Goal: Task Accomplishment & Management: Manage account settings

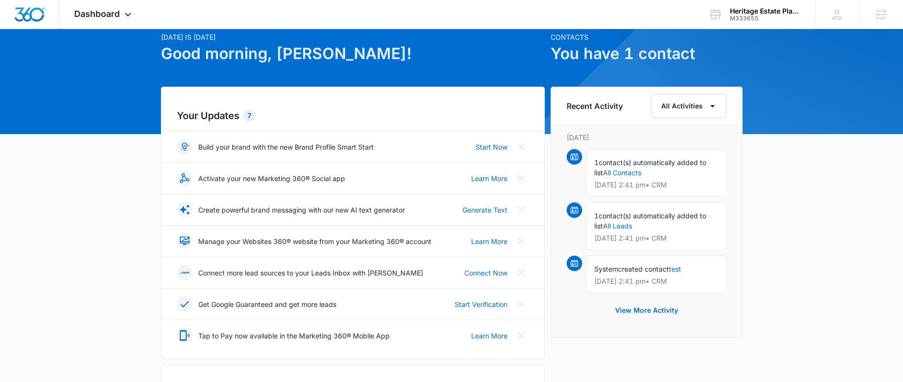
scroll to position [41, 0]
click at [492, 146] on link "Start Now" at bounding box center [491, 146] width 32 height 10
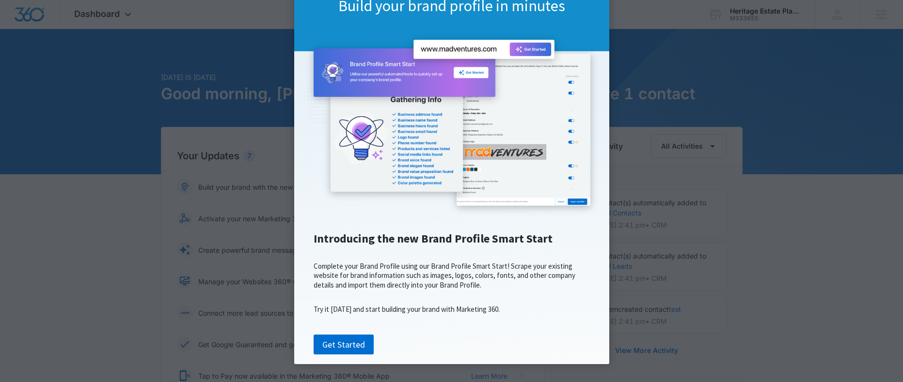
scroll to position [85, 0]
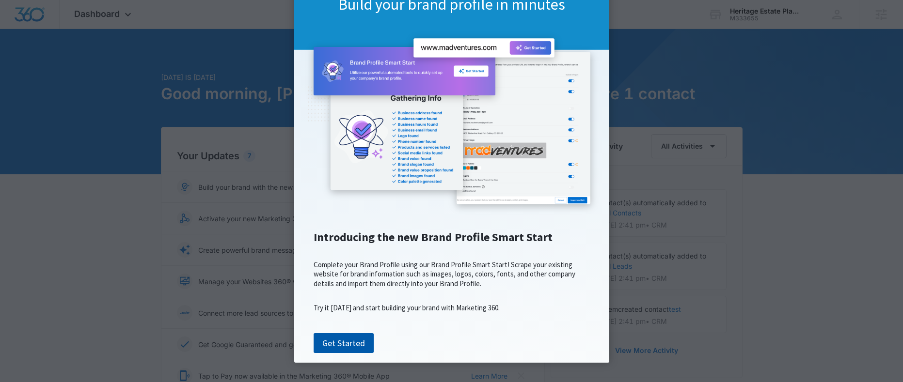
click at [343, 345] on link "Get Started" at bounding box center [344, 343] width 60 height 20
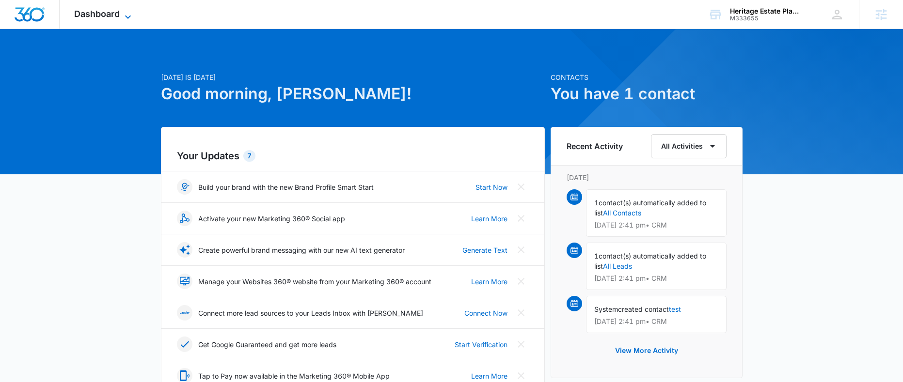
click at [104, 13] on span "Dashboard" at bounding box center [97, 14] width 46 height 10
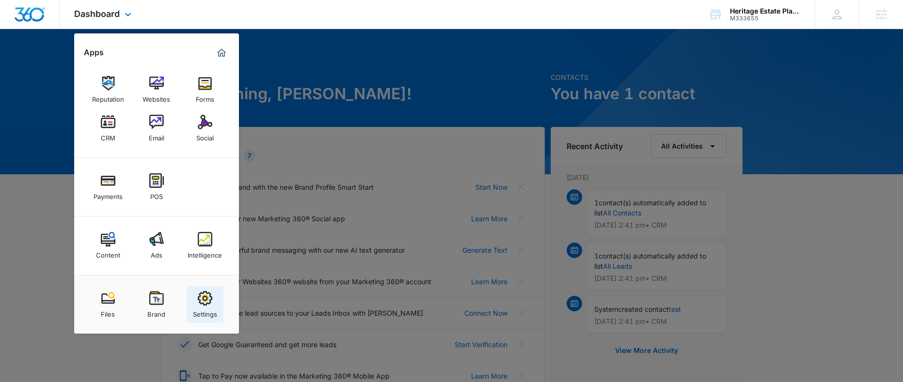
click at [209, 304] on img at bounding box center [205, 298] width 15 height 15
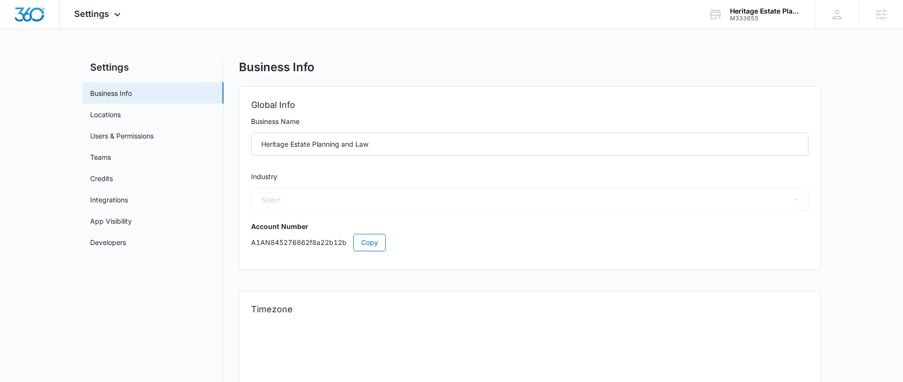
select select "52"
select select "US"
select select "America/Chicago"
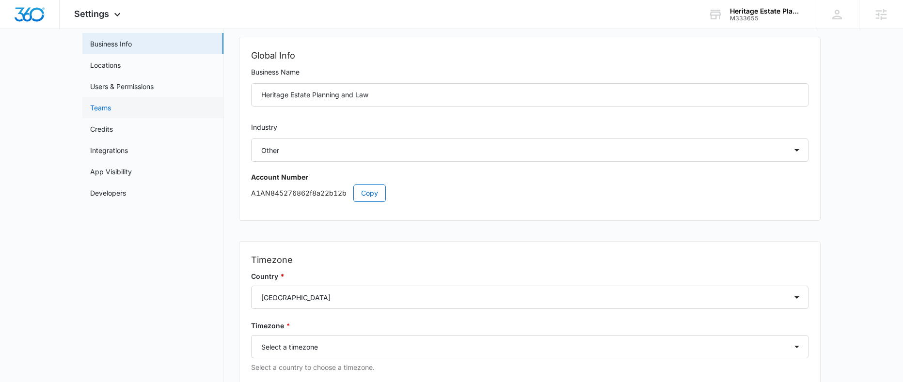
scroll to position [44, 0]
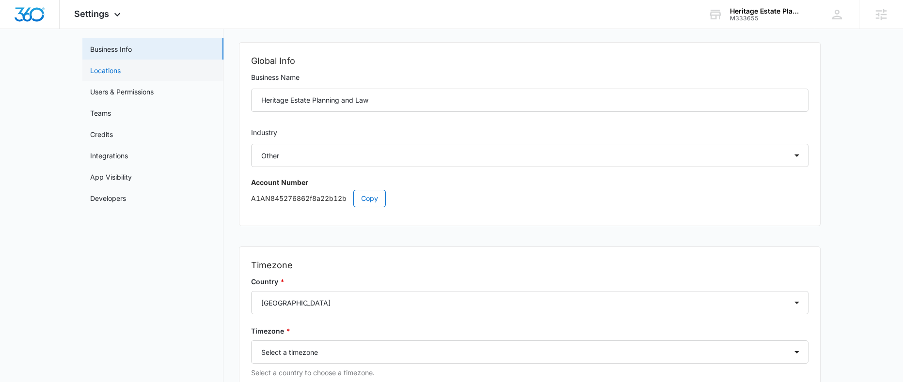
click at [107, 68] on link "Locations" at bounding box center [105, 70] width 31 height 10
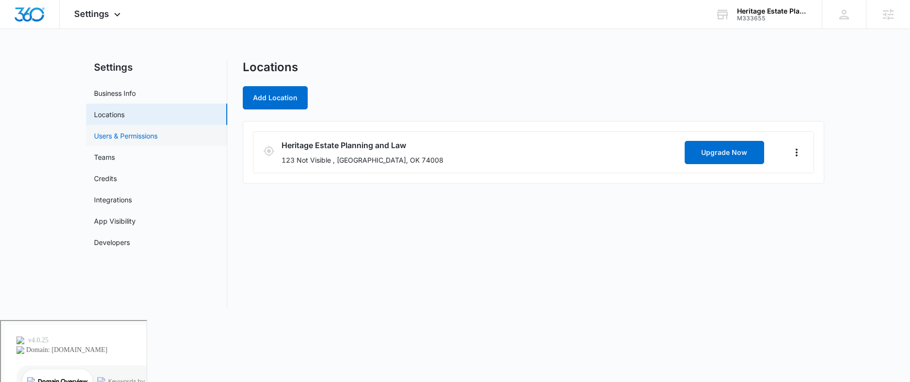
click at [123, 137] on link "Users & Permissions" at bounding box center [125, 136] width 63 height 10
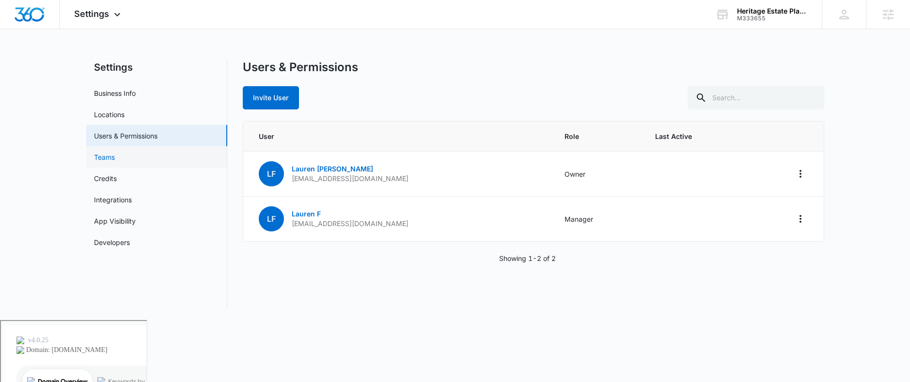
click at [115, 157] on link "Teams" at bounding box center [104, 157] width 21 height 10
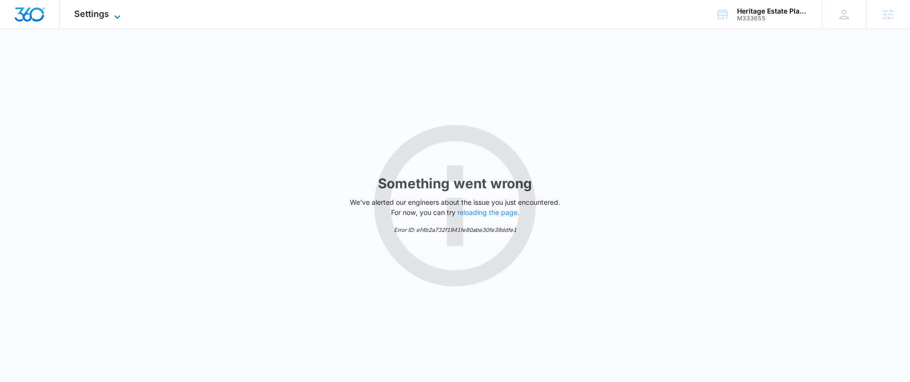
click at [106, 17] on span "Settings" at bounding box center [91, 14] width 35 height 10
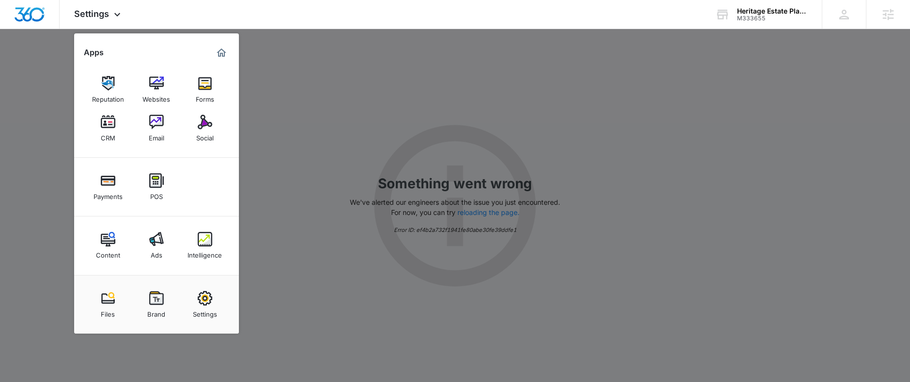
click at [208, 313] on div "Settings" at bounding box center [205, 312] width 24 height 13
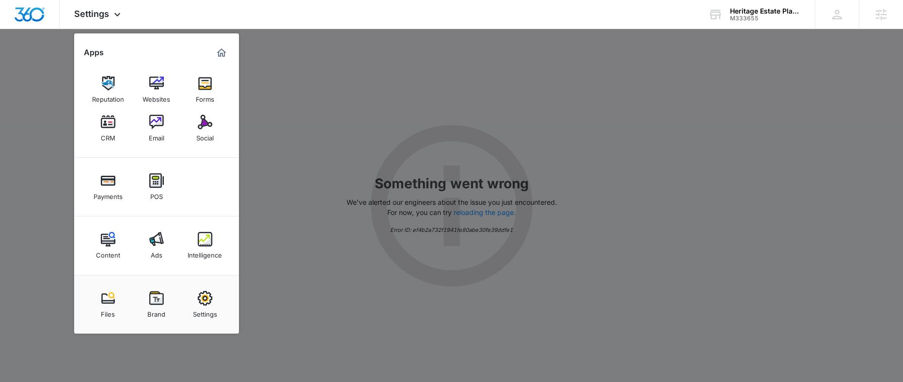
select select "52"
select select "US"
select select "America/Chicago"
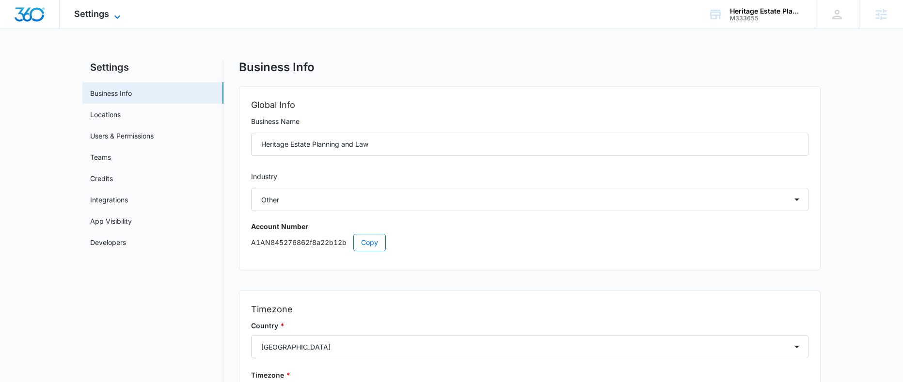
click at [106, 11] on span "Settings" at bounding box center [91, 14] width 35 height 10
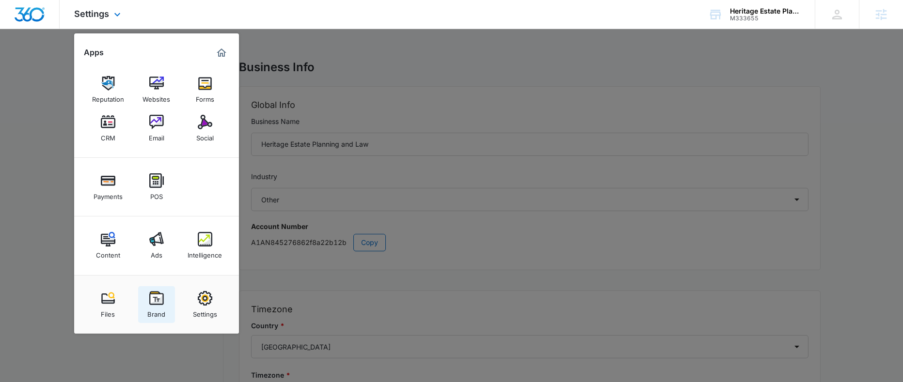
click at [153, 310] on div "Brand" at bounding box center [156, 312] width 18 height 13
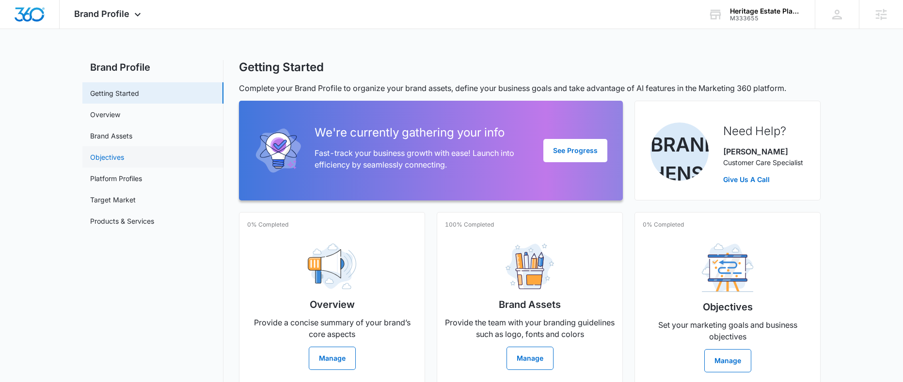
click at [118, 157] on link "Objectives" at bounding box center [107, 157] width 34 height 10
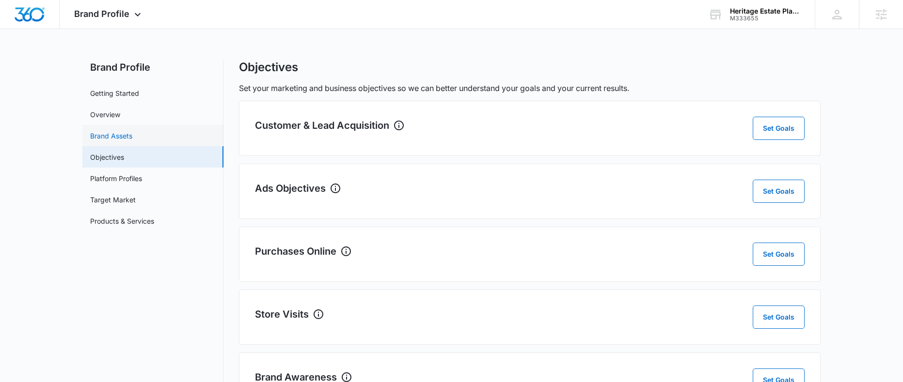
click at [119, 134] on link "Brand Assets" at bounding box center [111, 136] width 42 height 10
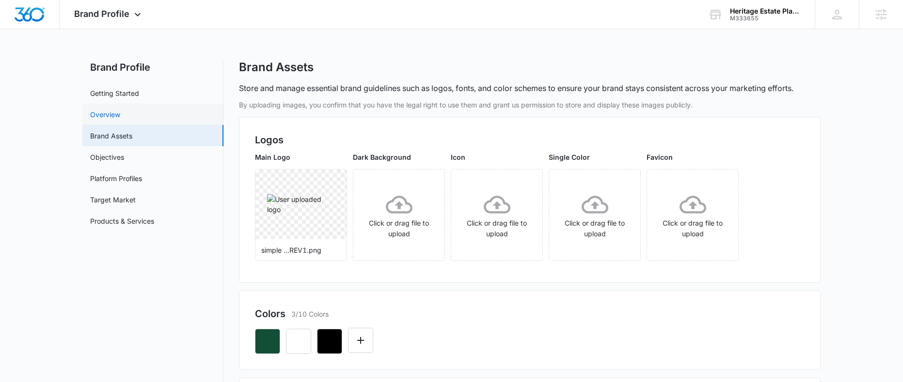
click at [120, 117] on link "Overview" at bounding box center [105, 115] width 30 height 10
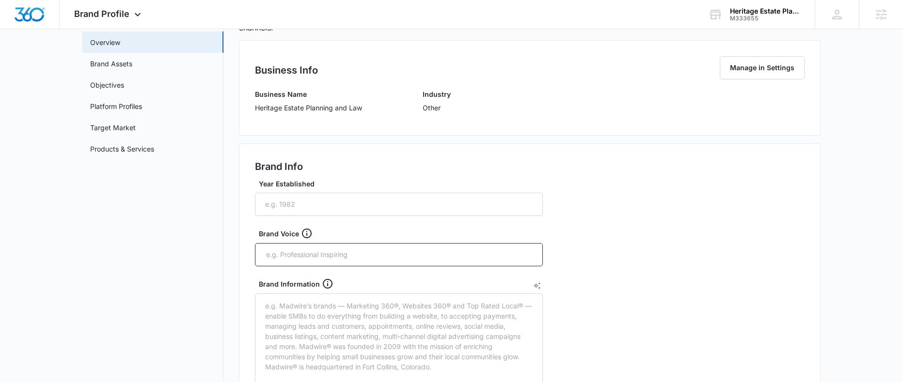
scroll to position [74, 0]
click at [125, 150] on link "Products & Services" at bounding box center [122, 147] width 64 height 10
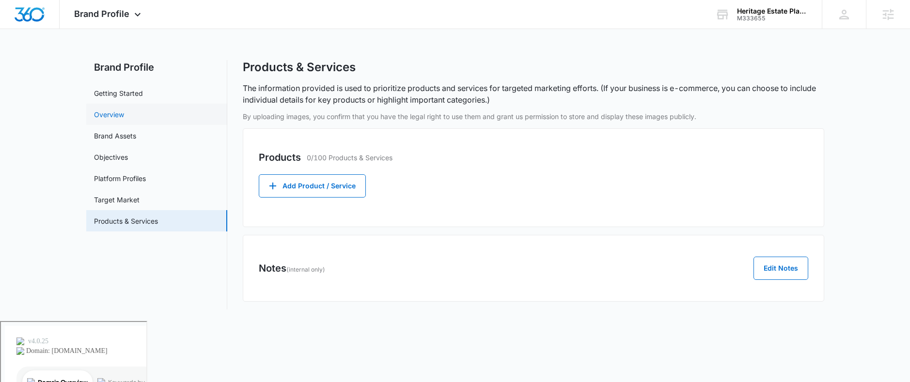
click at [115, 112] on link "Overview" at bounding box center [109, 115] width 30 height 10
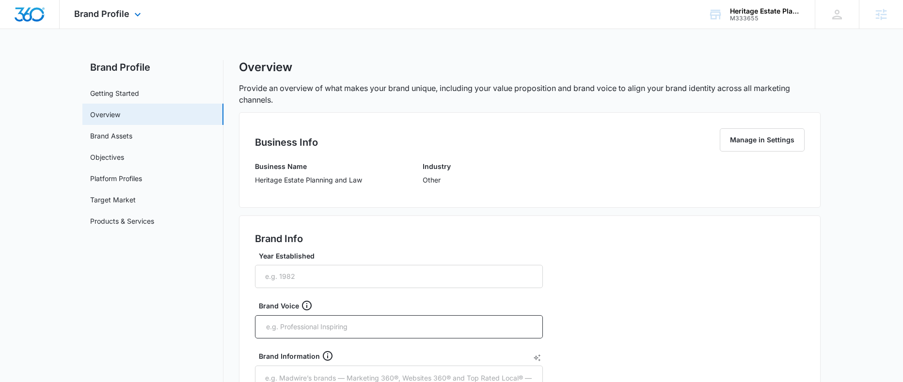
click at [94, 20] on div "Brand Profile Apps Reputation Websites Forms CRM Email Social Payments POS Cont…" at bounding box center [109, 14] width 98 height 29
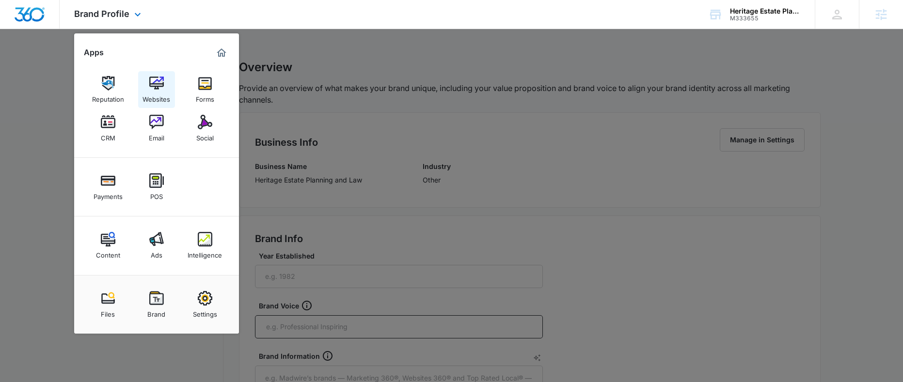
click at [162, 92] on div "Websites" at bounding box center [156, 97] width 28 height 13
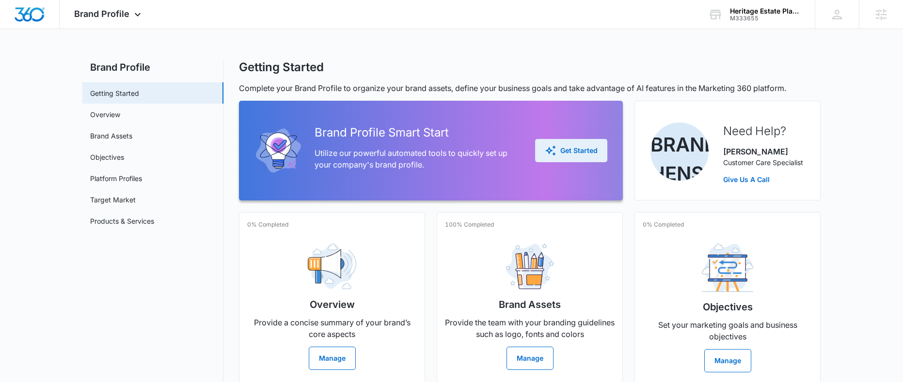
click at [564, 148] on div "Get Started" at bounding box center [571, 151] width 53 height 12
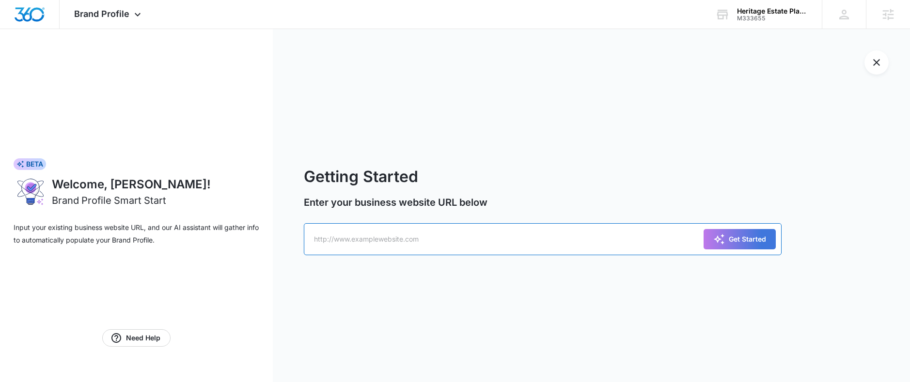
click at [389, 244] on input "text" at bounding box center [543, 239] width 478 height 32
paste input "https://heritagelawok.com/"
type input "https://heritagelawok.com/"
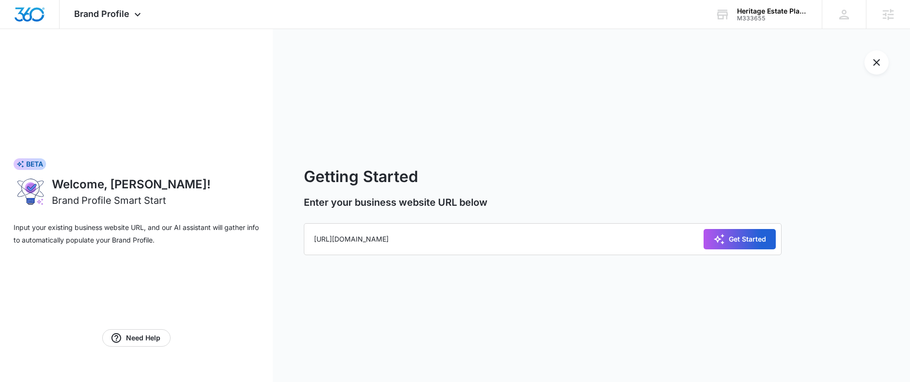
click at [739, 241] on div "Get Started" at bounding box center [739, 240] width 53 height 12
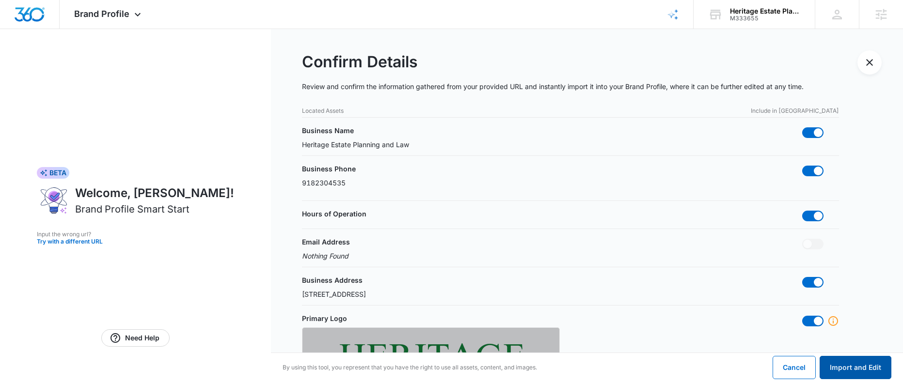
click at [850, 372] on button "Import and Edit" at bounding box center [855, 367] width 72 height 23
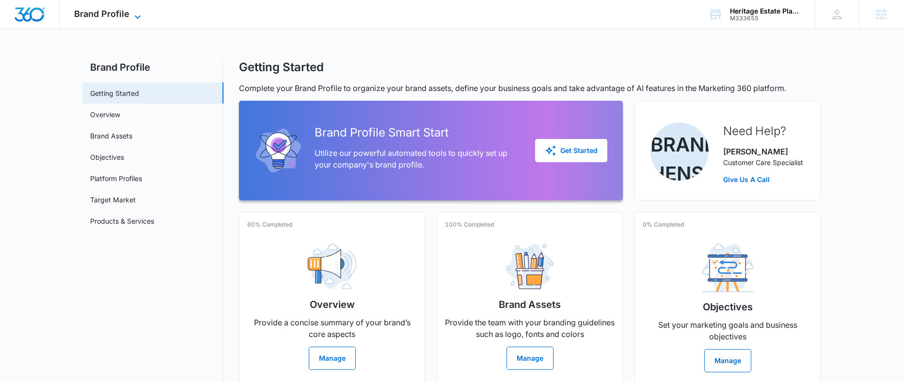
click at [103, 17] on span "Brand Profile" at bounding box center [101, 14] width 55 height 10
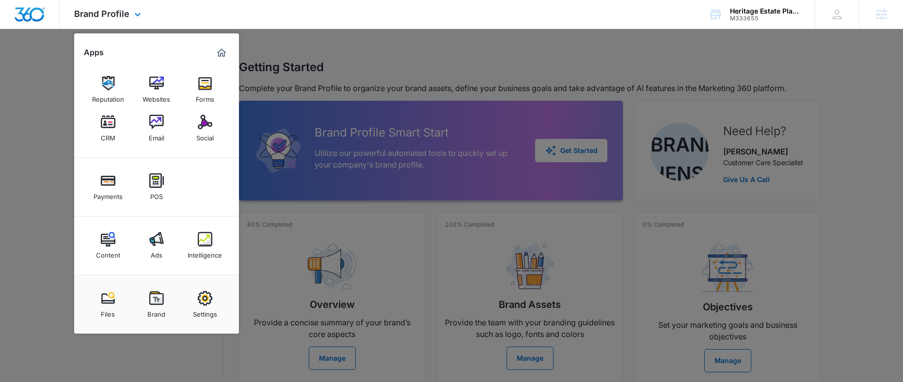
click at [32, 17] on img "Dashboard" at bounding box center [29, 14] width 31 height 15
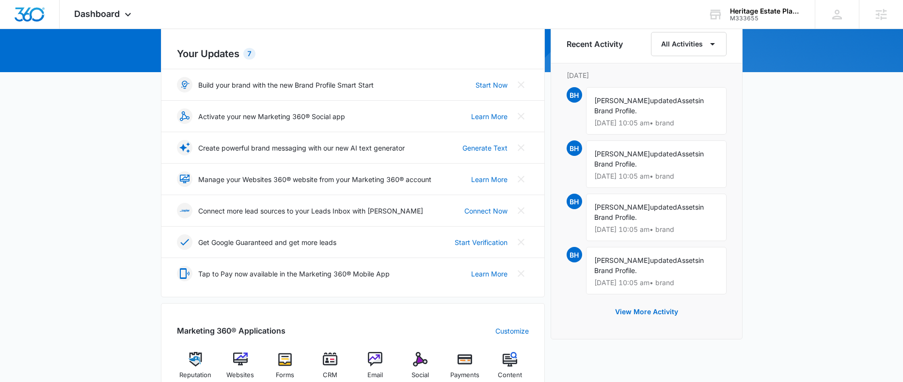
scroll to position [70, 0]
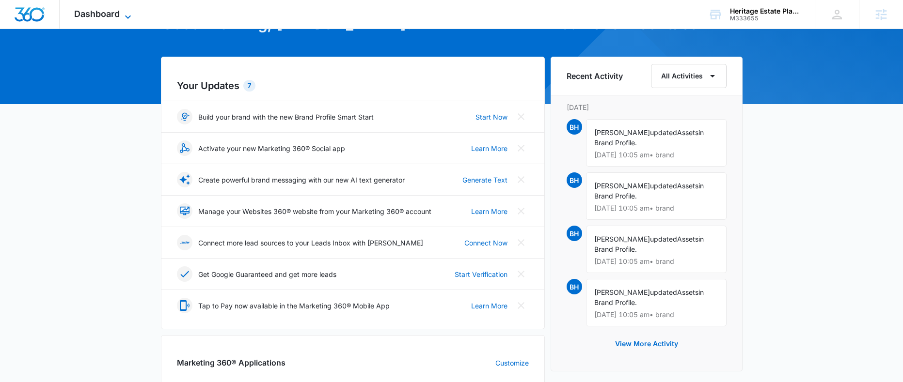
click at [91, 16] on span "Dashboard" at bounding box center [97, 14] width 46 height 10
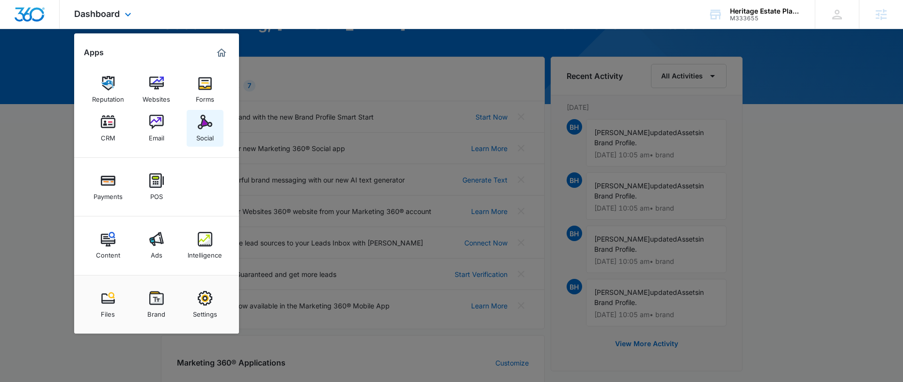
click at [204, 129] on img at bounding box center [205, 122] width 15 height 15
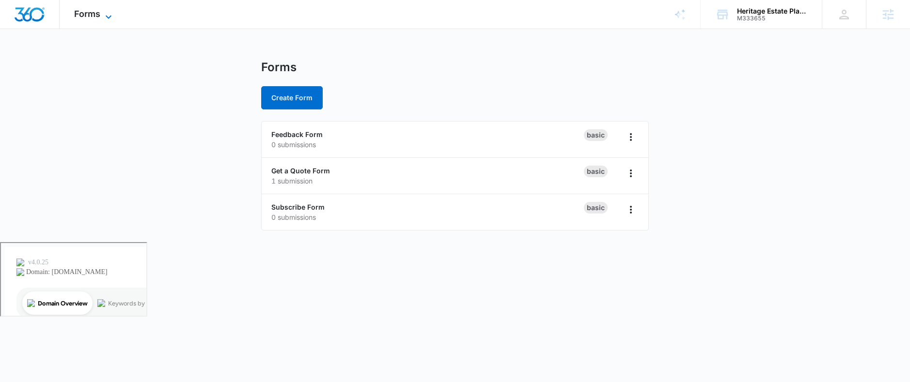
click at [86, 18] on span "Forms" at bounding box center [87, 14] width 26 height 10
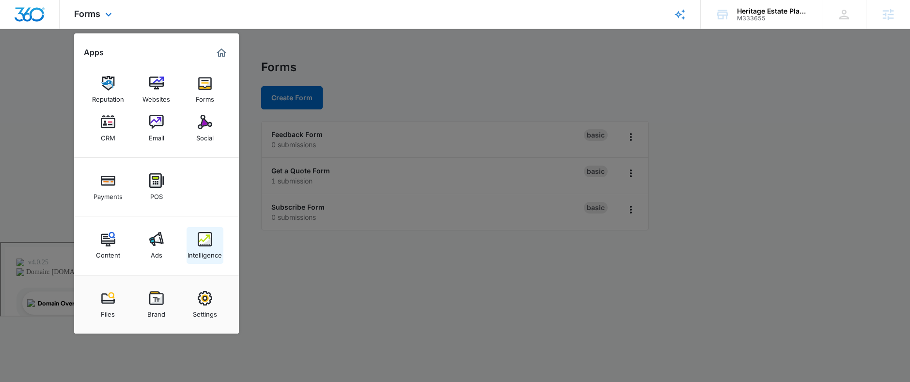
click at [199, 249] on div "Intelligence" at bounding box center [205, 253] width 34 height 13
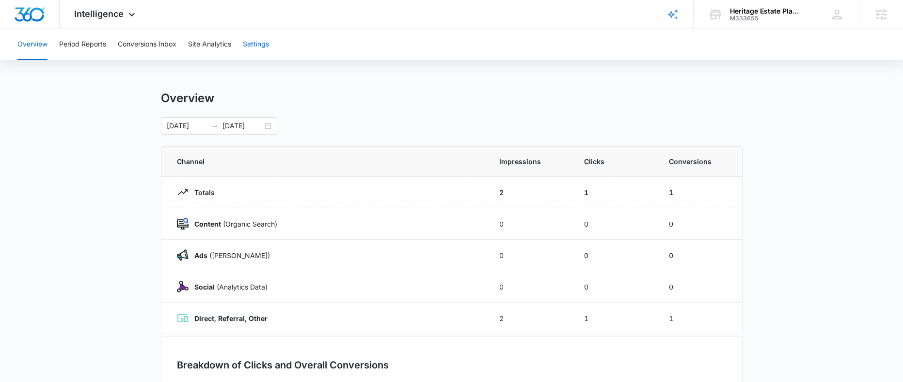
click at [265, 43] on button "Settings" at bounding box center [256, 44] width 26 height 31
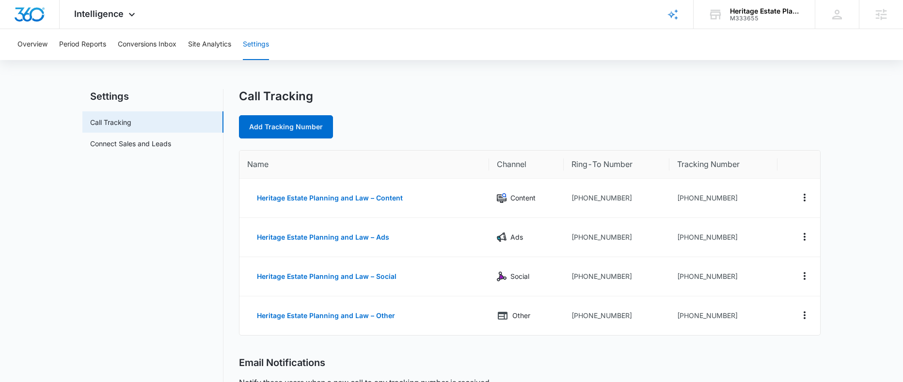
scroll to position [4, 0]
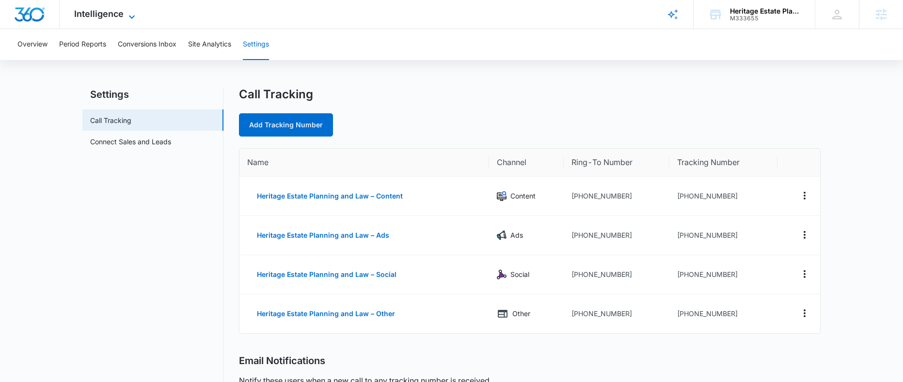
click at [101, 10] on span "Intelligence" at bounding box center [98, 14] width 49 height 10
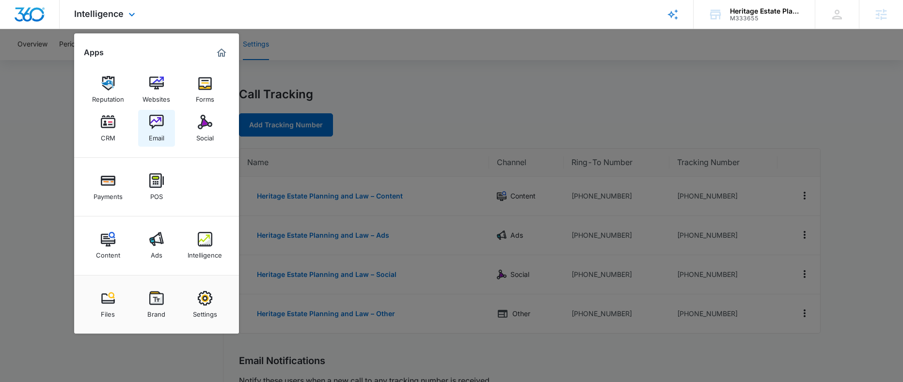
click at [156, 130] on div "Email" at bounding box center [157, 135] width 16 height 13
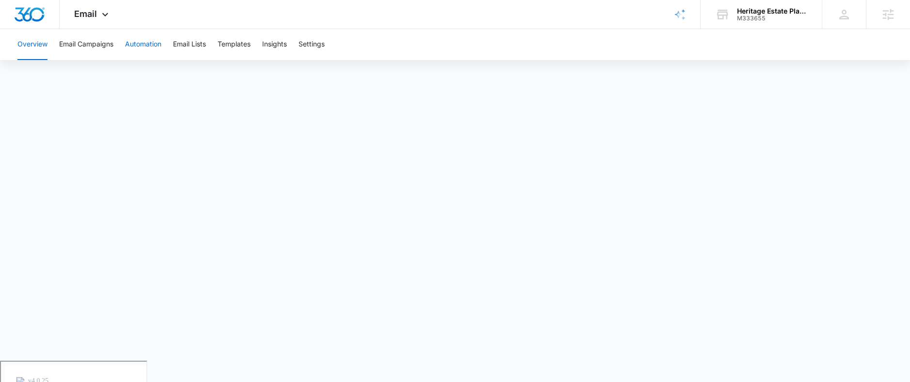
click at [148, 44] on button "Automation" at bounding box center [143, 44] width 36 height 31
click at [134, 46] on button "Automation" at bounding box center [143, 44] width 36 height 31
click at [99, 16] on icon at bounding box center [105, 17] width 12 height 12
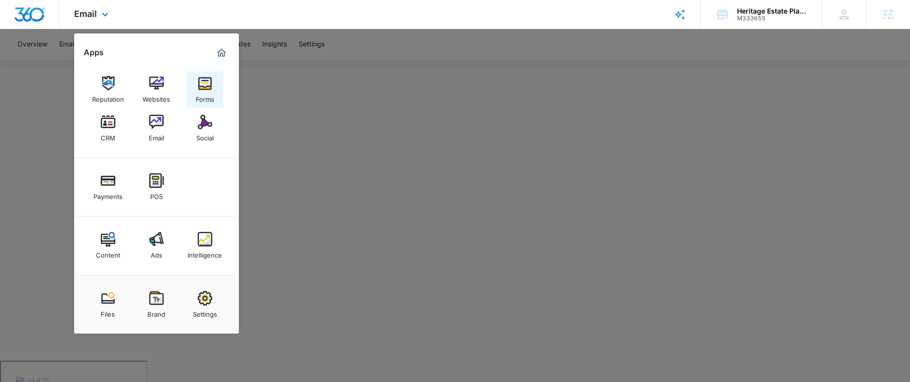
click at [205, 93] on div "Forms" at bounding box center [205, 97] width 18 height 13
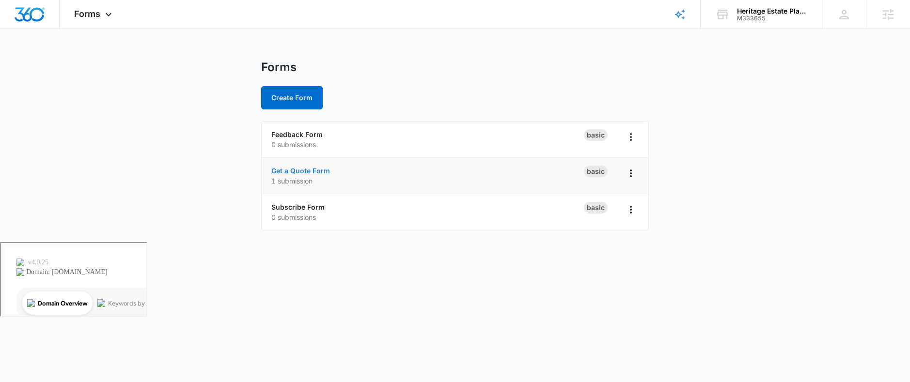
click at [300, 172] on link "Get a Quote Form" at bounding box center [300, 171] width 59 height 8
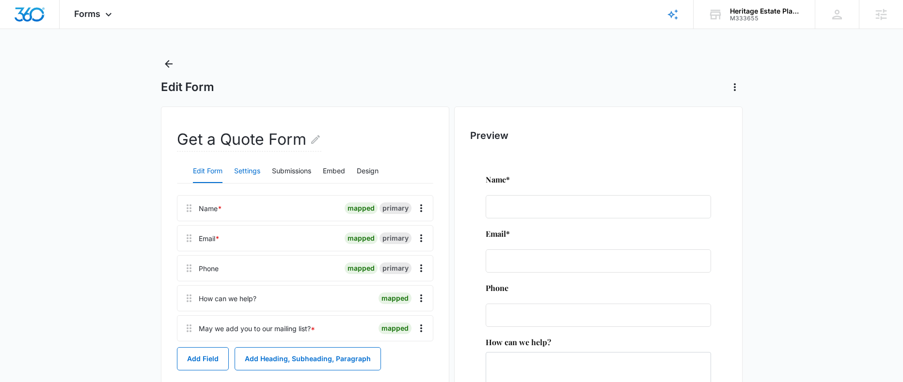
scroll to position [13, 0]
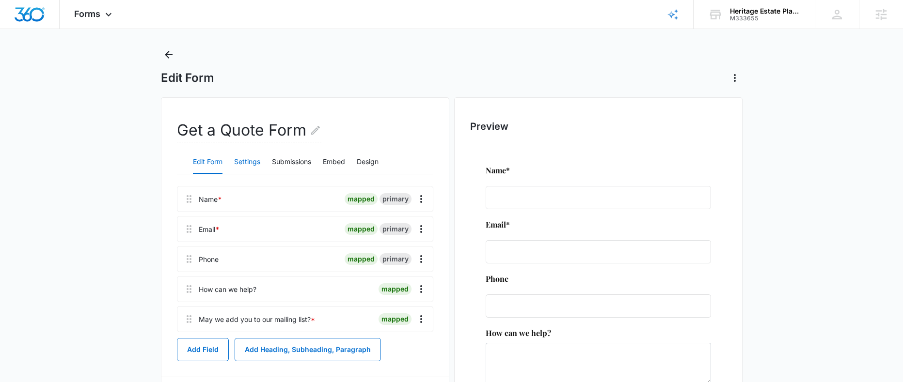
click at [243, 164] on button "Settings" at bounding box center [247, 162] width 26 height 23
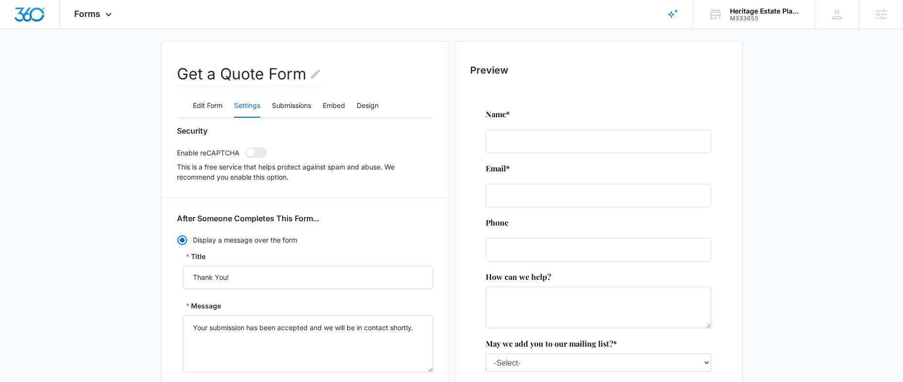
scroll to position [81, 0]
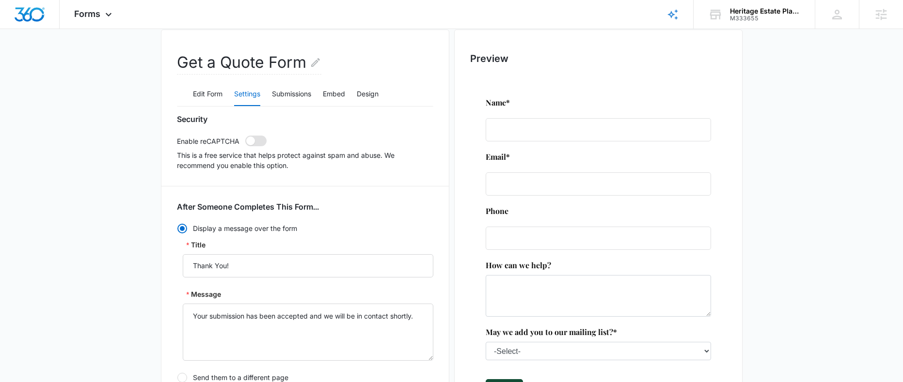
click at [252, 141] on span at bounding box center [250, 141] width 9 height 9
click at [245, 136] on input "checkbox" at bounding box center [245, 135] width 0 height 0
checkbox input "true"
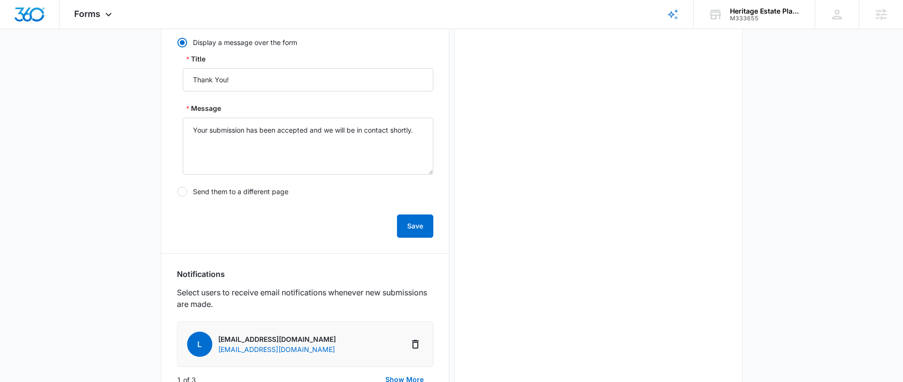
scroll to position [0, 0]
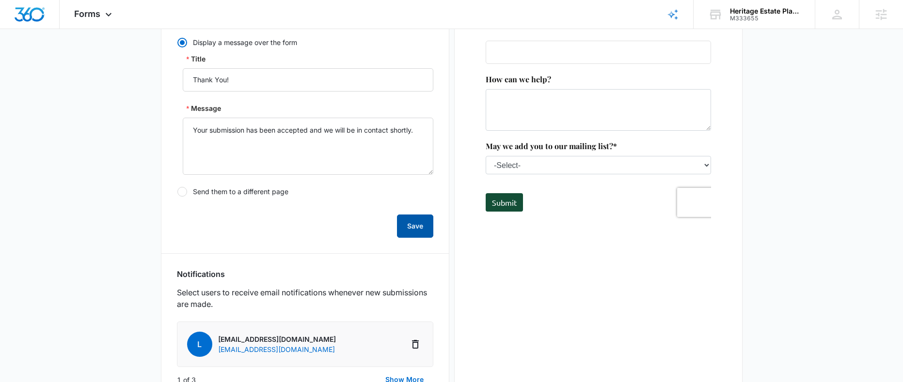
click at [412, 230] on button "Save" at bounding box center [415, 226] width 36 height 23
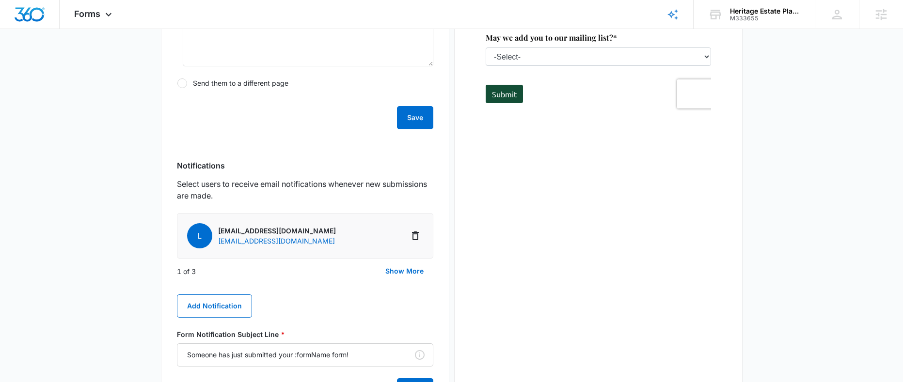
scroll to position [391, 0]
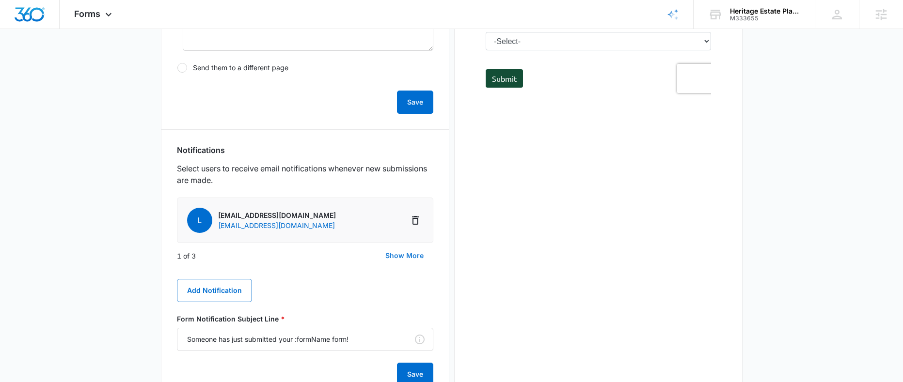
click at [400, 254] on button "Show More" at bounding box center [405, 255] width 58 height 23
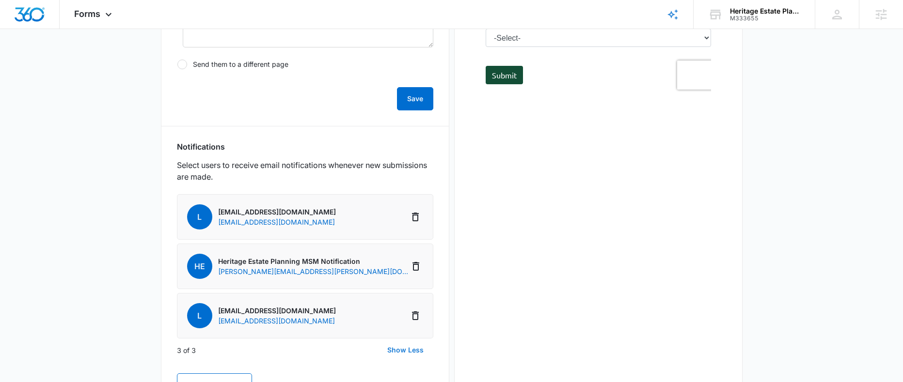
scroll to position [358, 0]
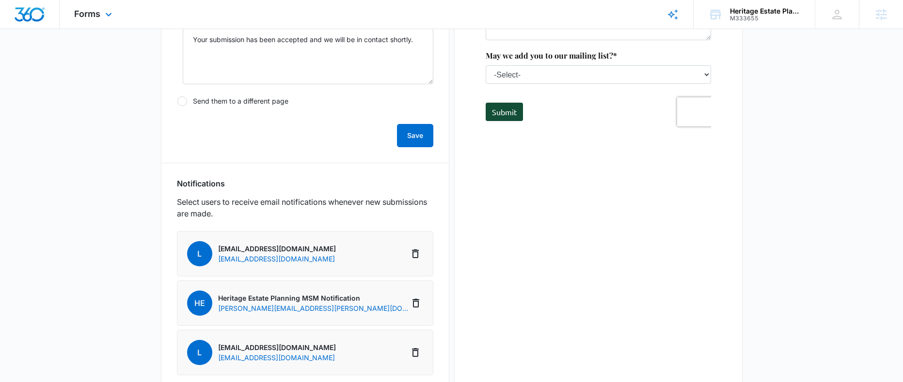
click at [87, 20] on div "Forms Apps Reputation Websites Forms CRM Email Social Payments POS Content Ads …" at bounding box center [94, 14] width 69 height 29
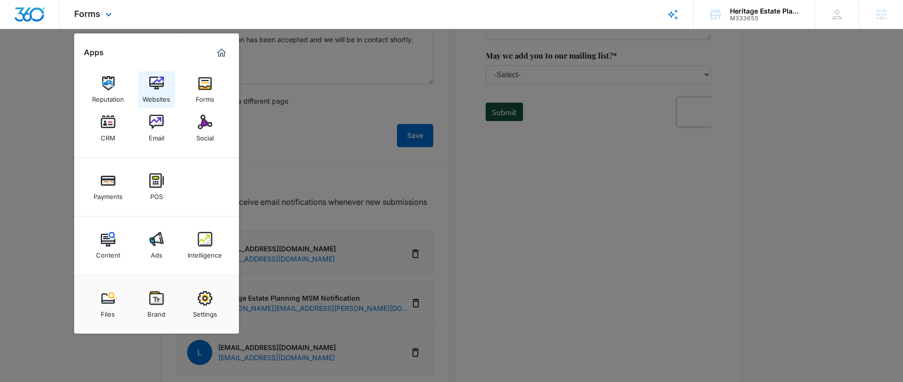
click at [151, 89] on img at bounding box center [156, 83] width 15 height 15
